Goal: Task Accomplishment & Management: Manage account settings

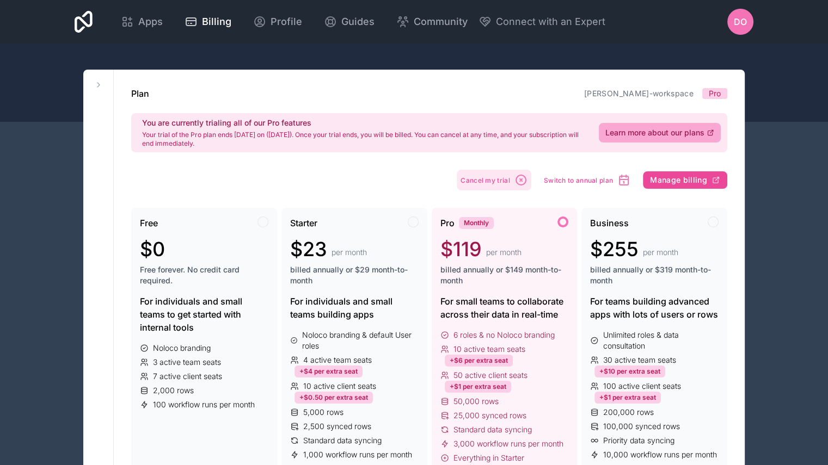
click at [504, 179] on span "Cancel my trial" at bounding box center [485, 180] width 50 height 8
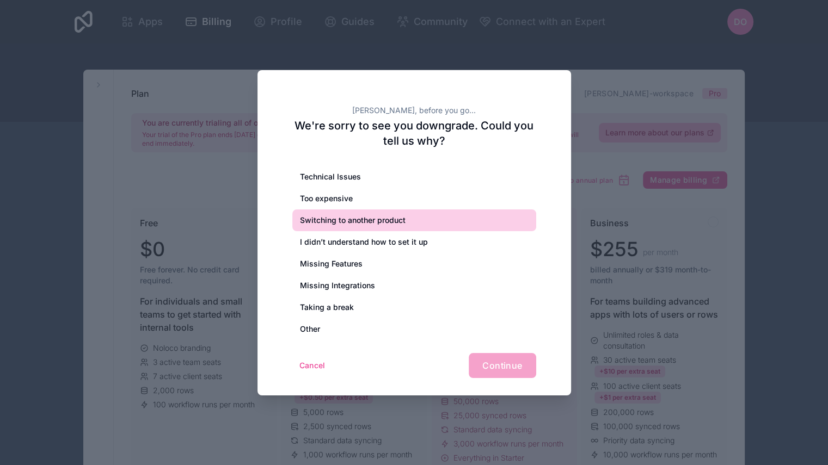
click at [366, 219] on div "Switching to another product" at bounding box center [414, 221] width 244 height 22
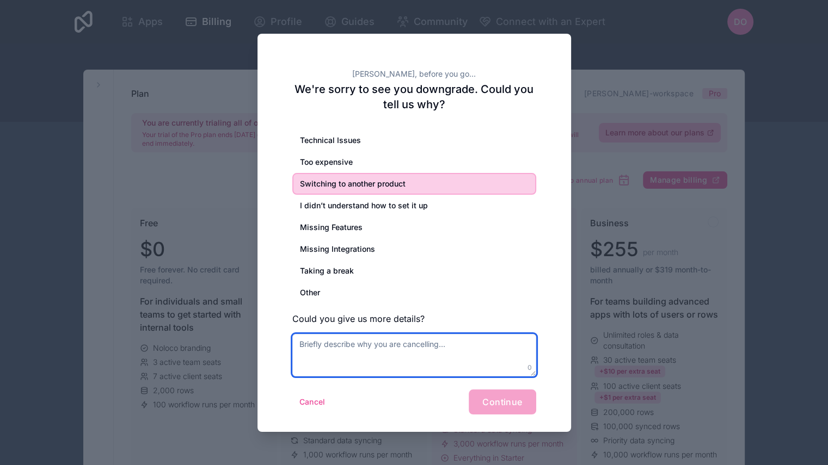
click at [362, 357] on textarea at bounding box center [414, 355] width 244 height 42
type textarea "going with retool"
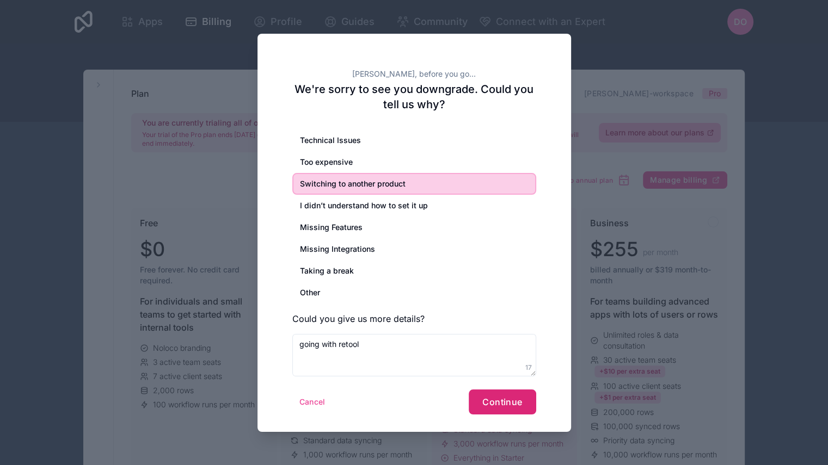
click at [502, 408] on button "Continue" at bounding box center [502, 402] width 67 height 25
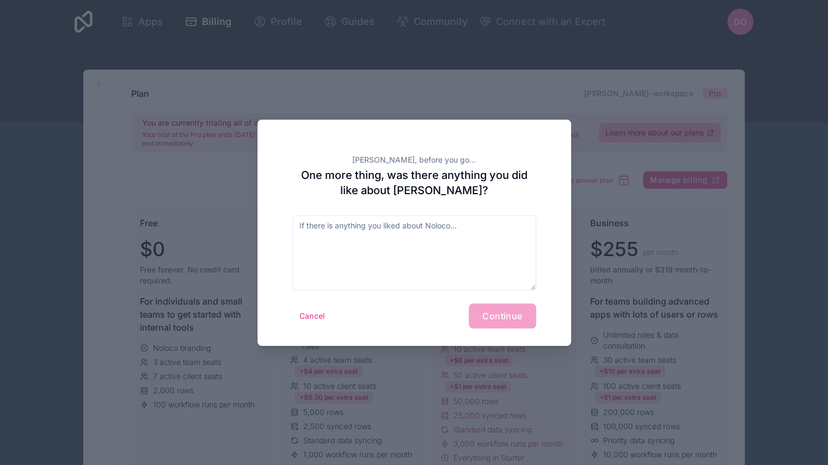
click at [398, 214] on div "[PERSON_NAME], before you go... One more thing, was there anything you did like…" at bounding box center [413, 233] width 313 height 226
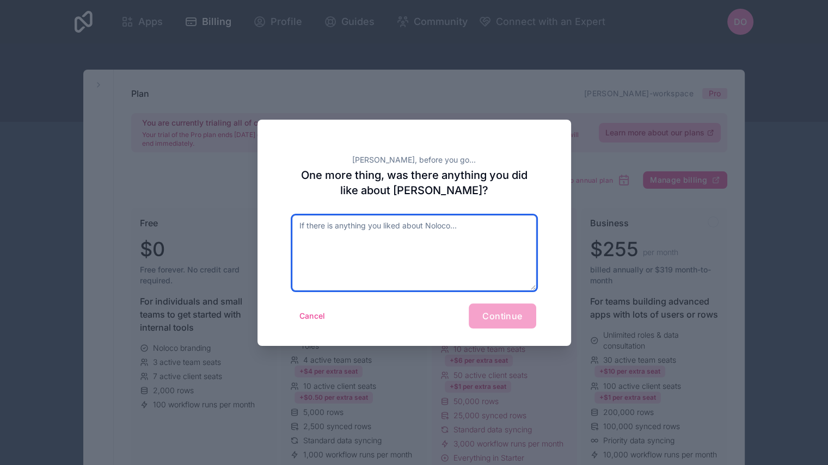
click at [387, 232] on textarea at bounding box center [414, 253] width 244 height 75
type textarea "lots but not the right fit"
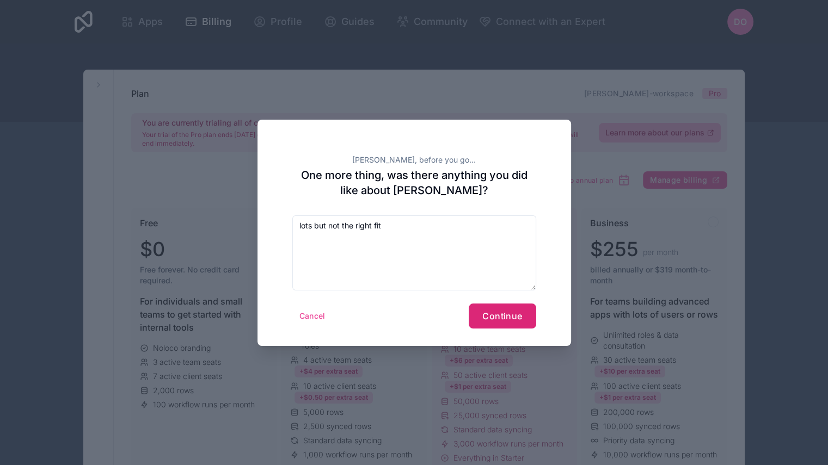
click at [514, 311] on span "Continue" at bounding box center [502, 316] width 40 height 11
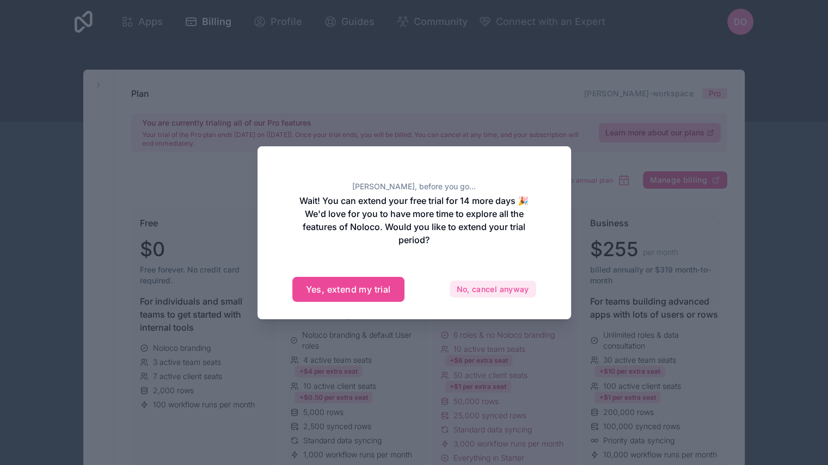
click at [493, 293] on button "No, cancel anyway" at bounding box center [493, 289] width 87 height 17
